Goal: Find specific page/section: Find specific page/section

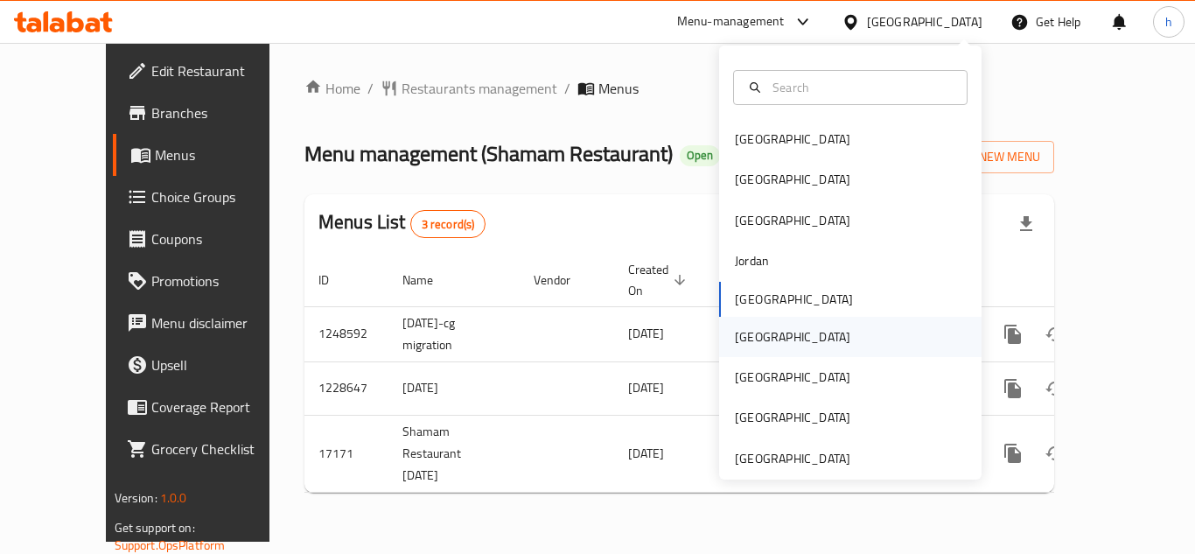
click at [749, 342] on div "[GEOGRAPHIC_DATA]" at bounding box center [792, 336] width 115 height 19
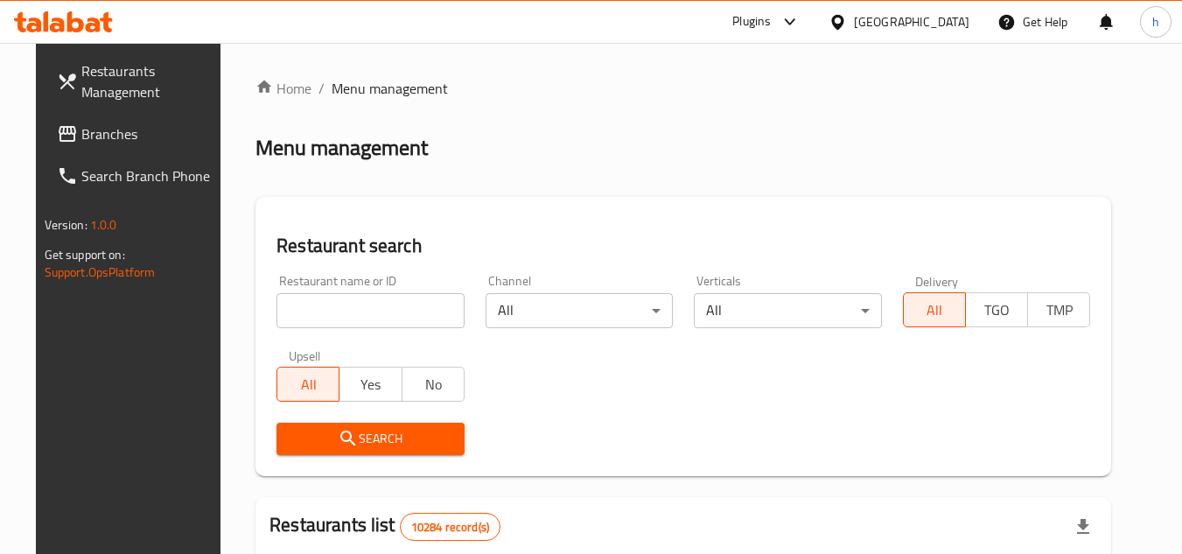
click at [129, 132] on span "Branches" at bounding box center [150, 133] width 138 height 21
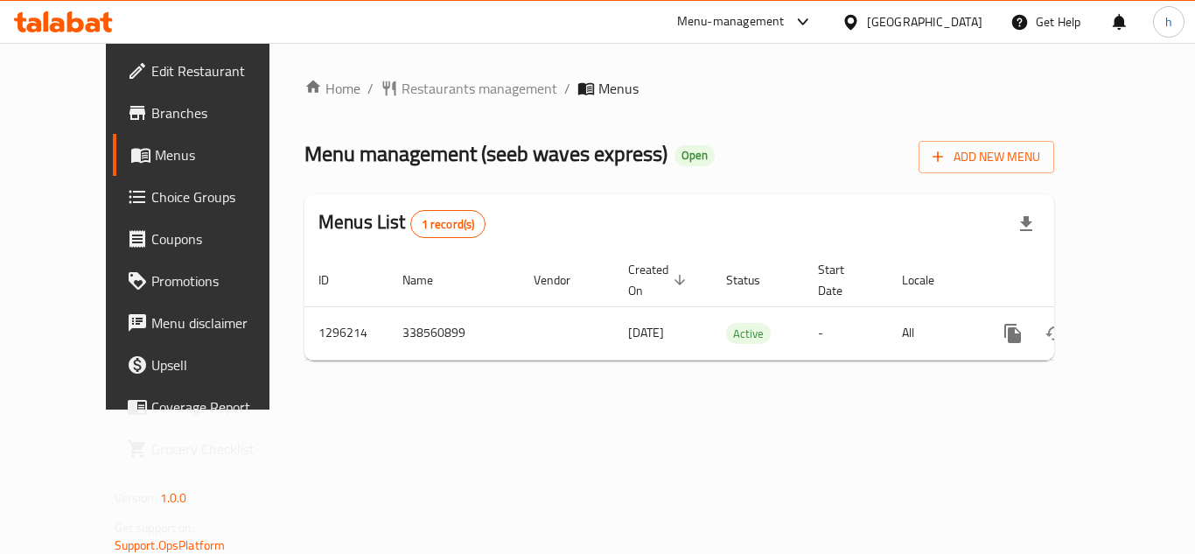
click at [764, 164] on div "Menu management ( seeb waves express ) Open Add New Menu" at bounding box center [679, 153] width 750 height 39
click at [860, 23] on icon at bounding box center [851, 22] width 18 height 18
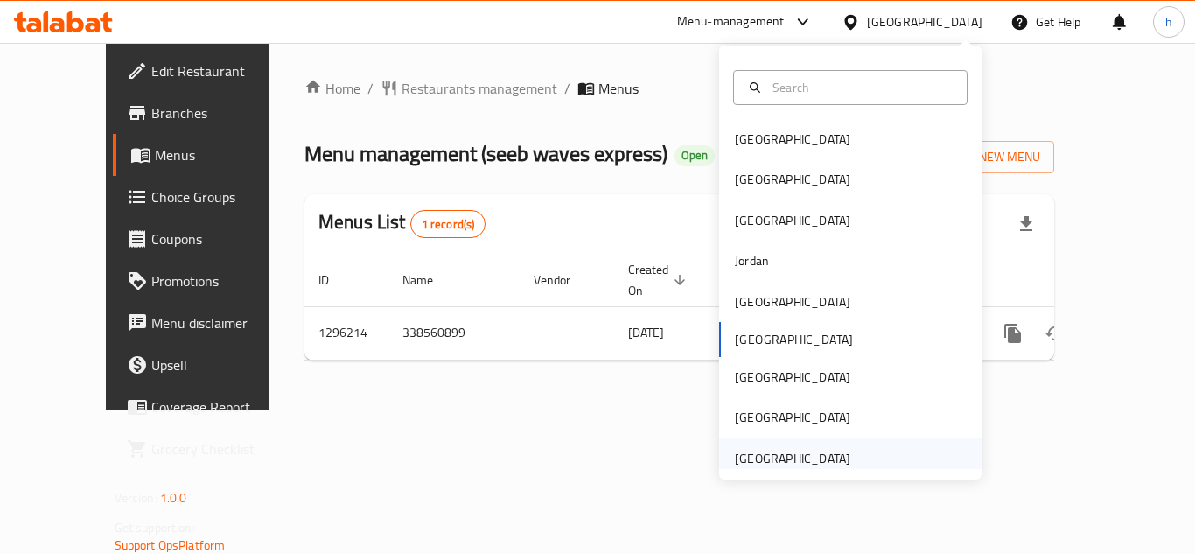
click at [775, 465] on div "[GEOGRAPHIC_DATA]" at bounding box center [792, 458] width 115 height 19
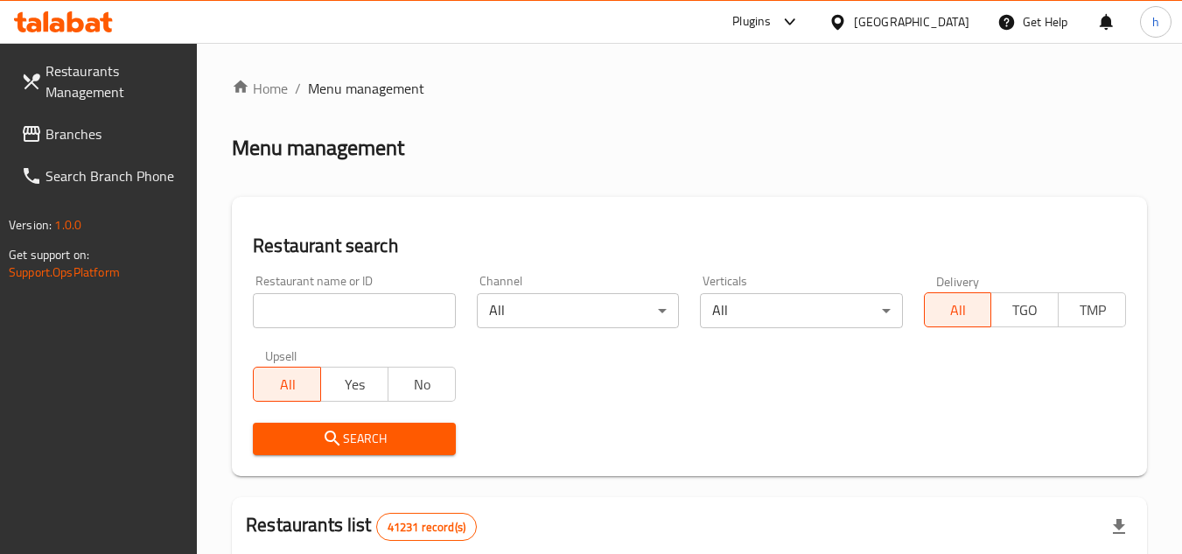
click at [99, 135] on span "Branches" at bounding box center [114, 133] width 138 height 21
